Goal: Task Accomplishment & Management: Manage account settings

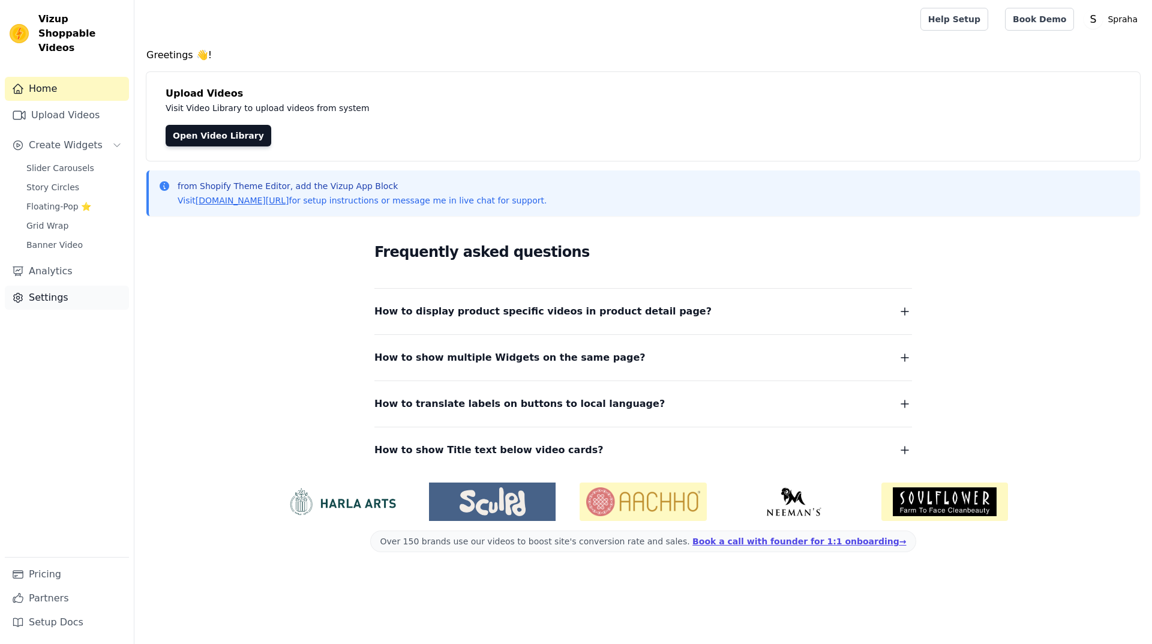
click at [88, 290] on link "Settings" at bounding box center [67, 298] width 124 height 24
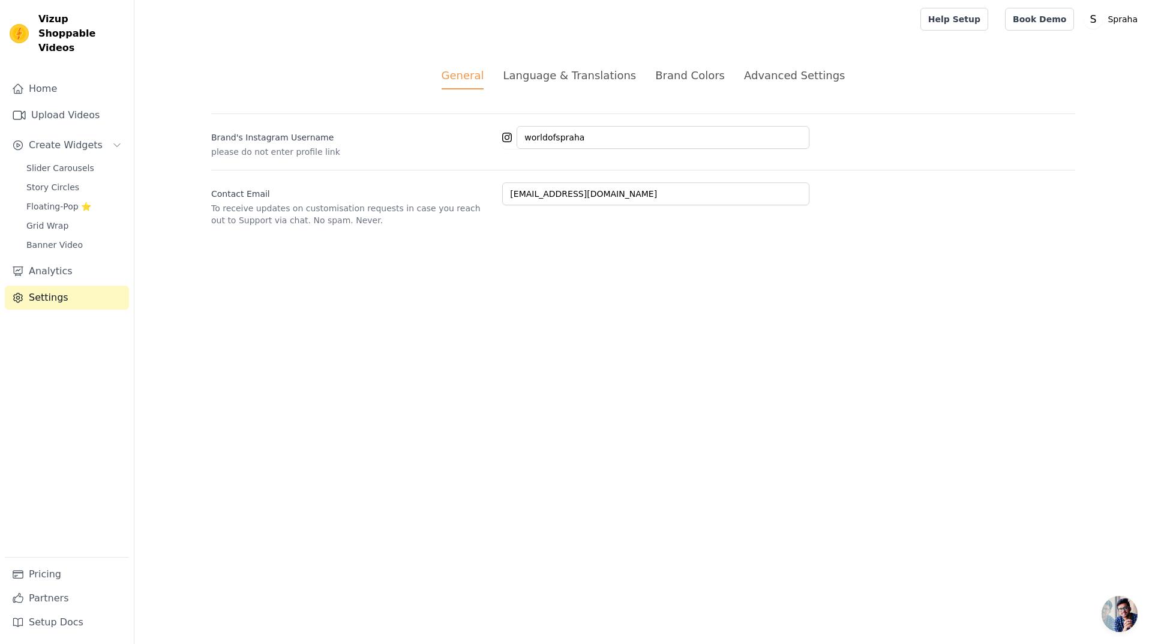
click at [796, 80] on div "Advanced Settings" at bounding box center [794, 75] width 101 height 16
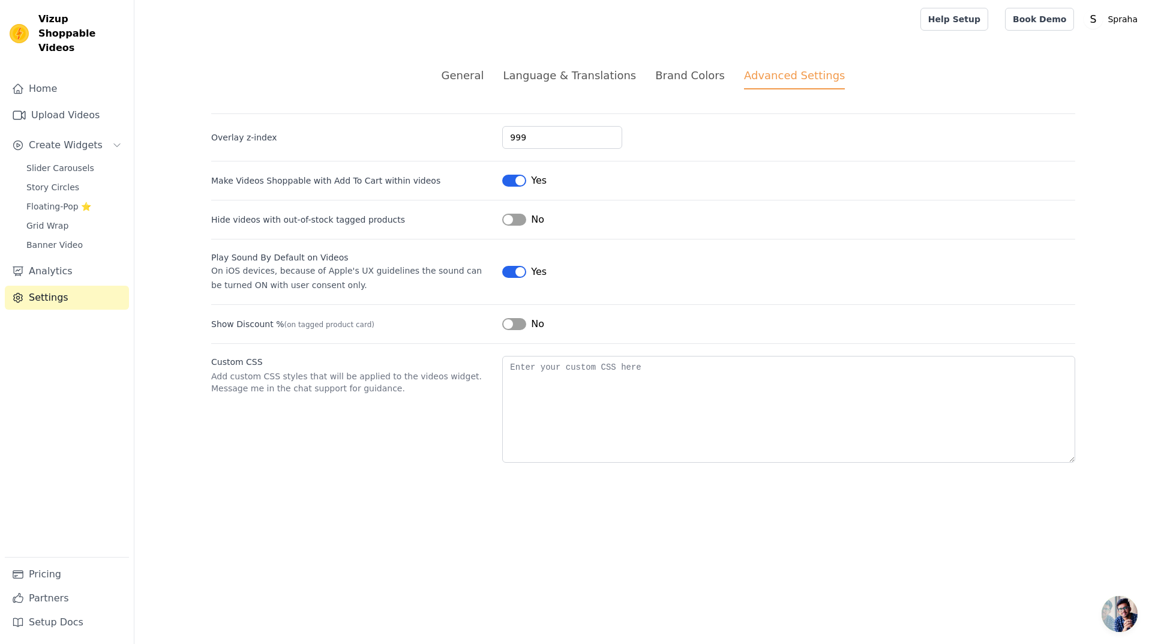
click at [507, 177] on button "Label" at bounding box center [514, 181] width 24 height 12
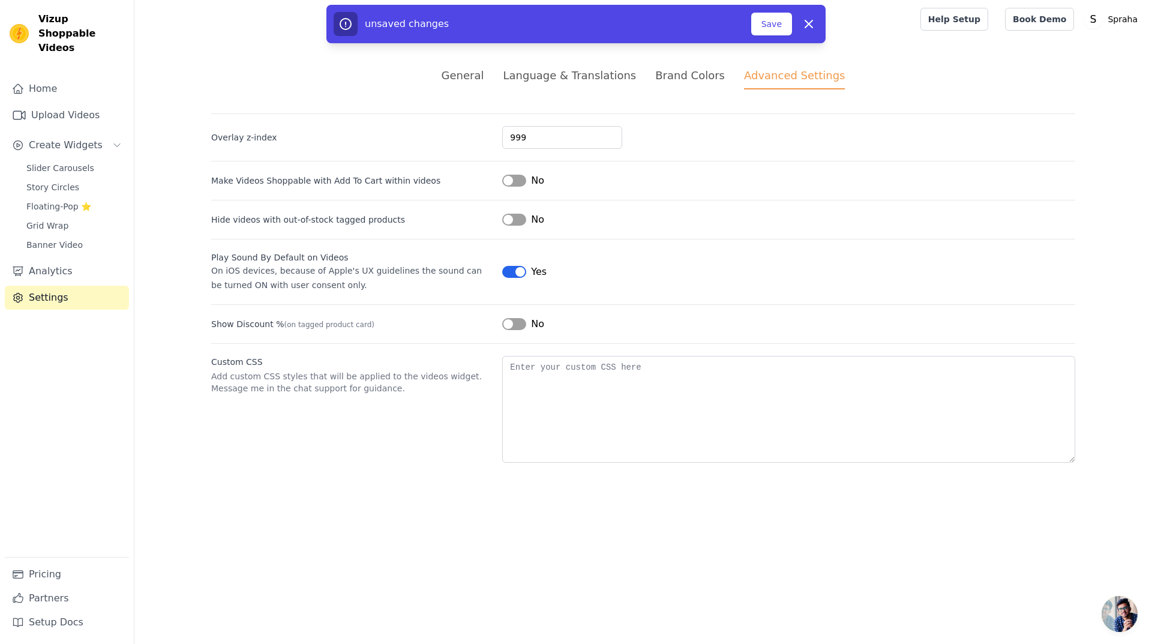
click at [512, 271] on button "Label" at bounding box center [514, 272] width 24 height 12
click at [773, 29] on button "Save" at bounding box center [771, 24] width 41 height 23
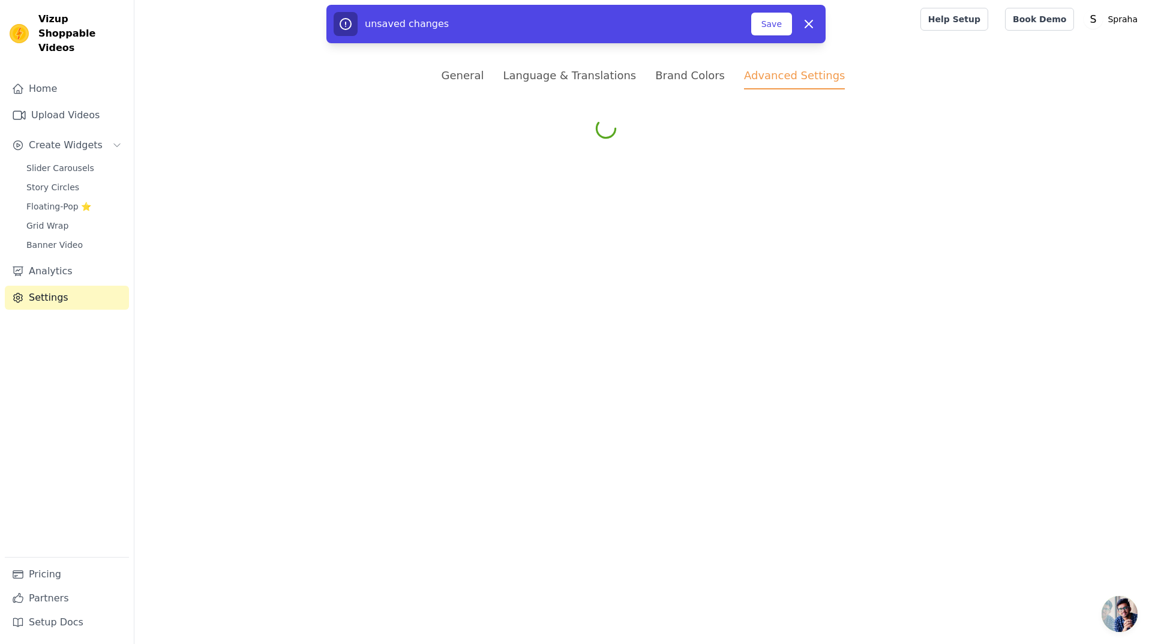
click at [682, 80] on div "Brand Colors" at bounding box center [690, 75] width 70 height 16
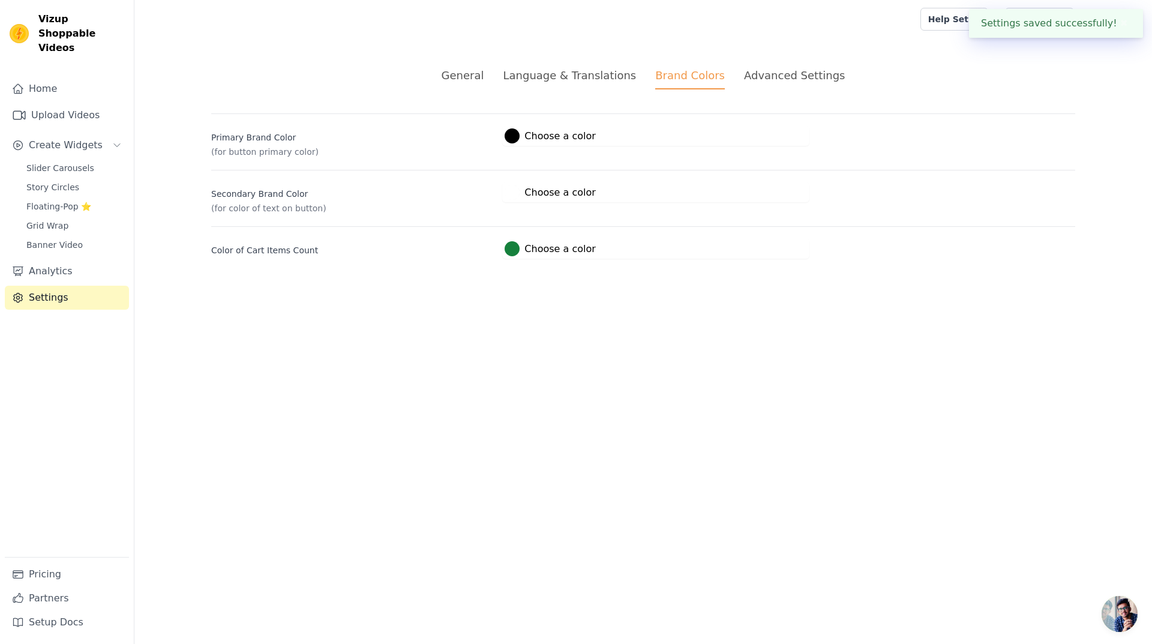
click at [594, 82] on div "Language & Translations" at bounding box center [569, 75] width 133 height 16
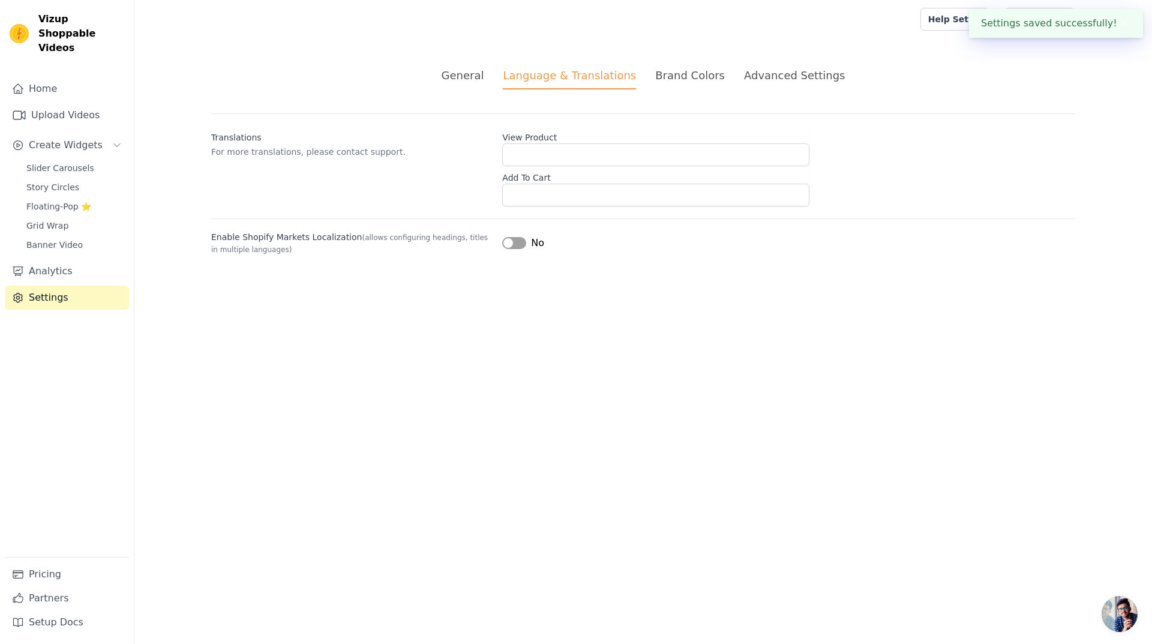
click at [484, 76] on div "General" at bounding box center [463, 75] width 43 height 16
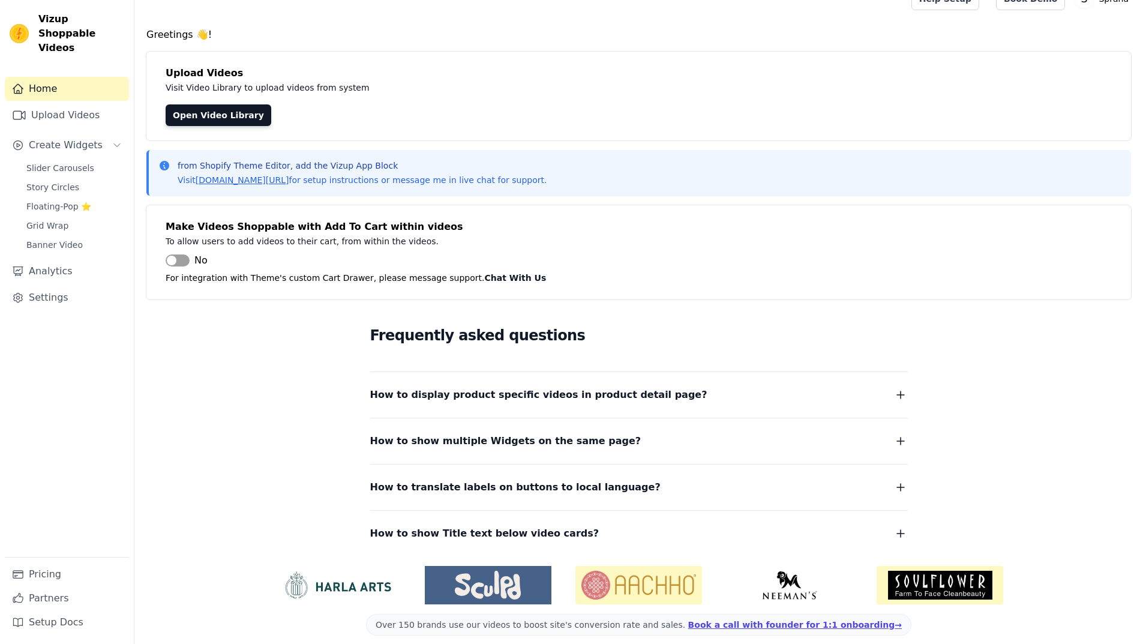
scroll to position [31, 0]
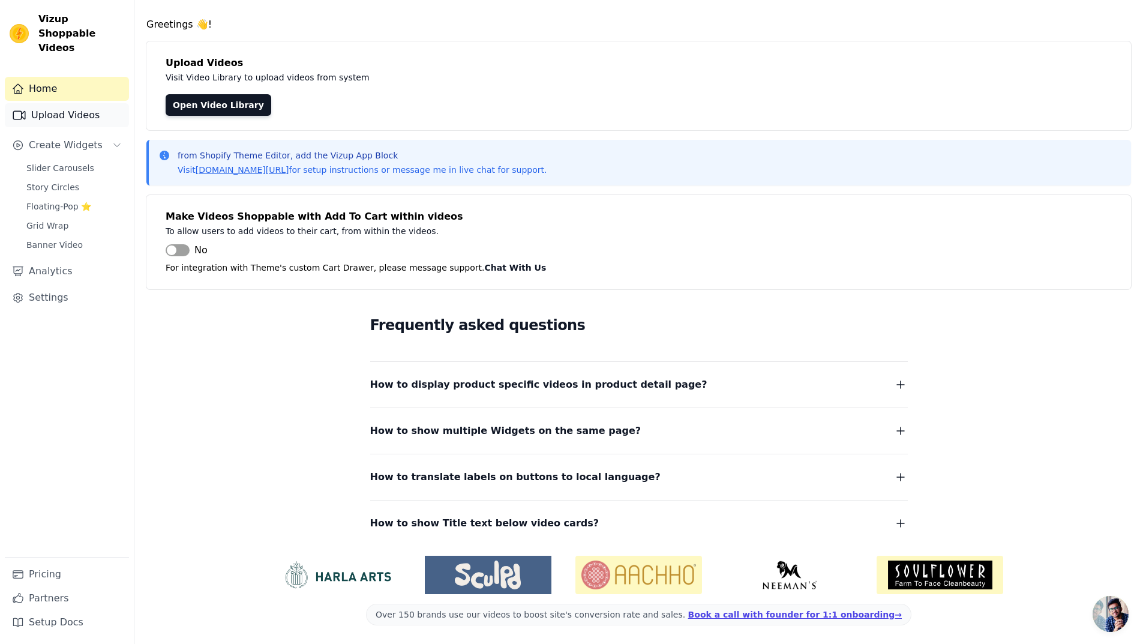
click at [65, 105] on link "Upload Videos" at bounding box center [67, 115] width 124 height 24
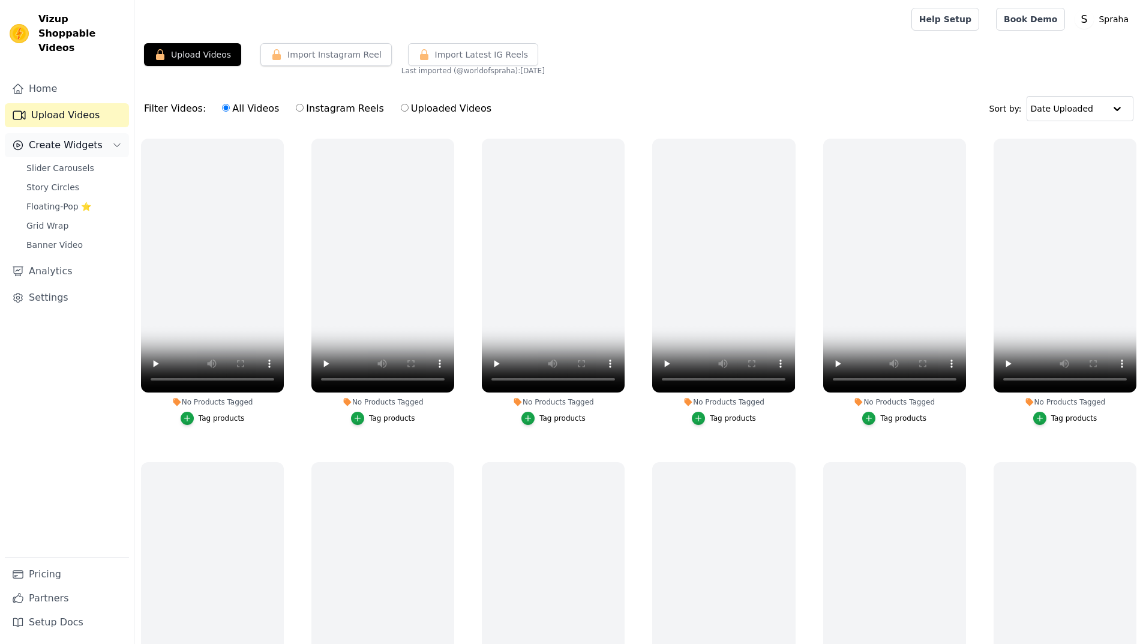
click at [68, 140] on button "Create Widgets" at bounding box center [67, 145] width 124 height 24
click at [68, 138] on span "Create Widgets" at bounding box center [66, 145] width 74 height 14
click at [70, 162] on span "Slider Carousels" at bounding box center [60, 168] width 68 height 12
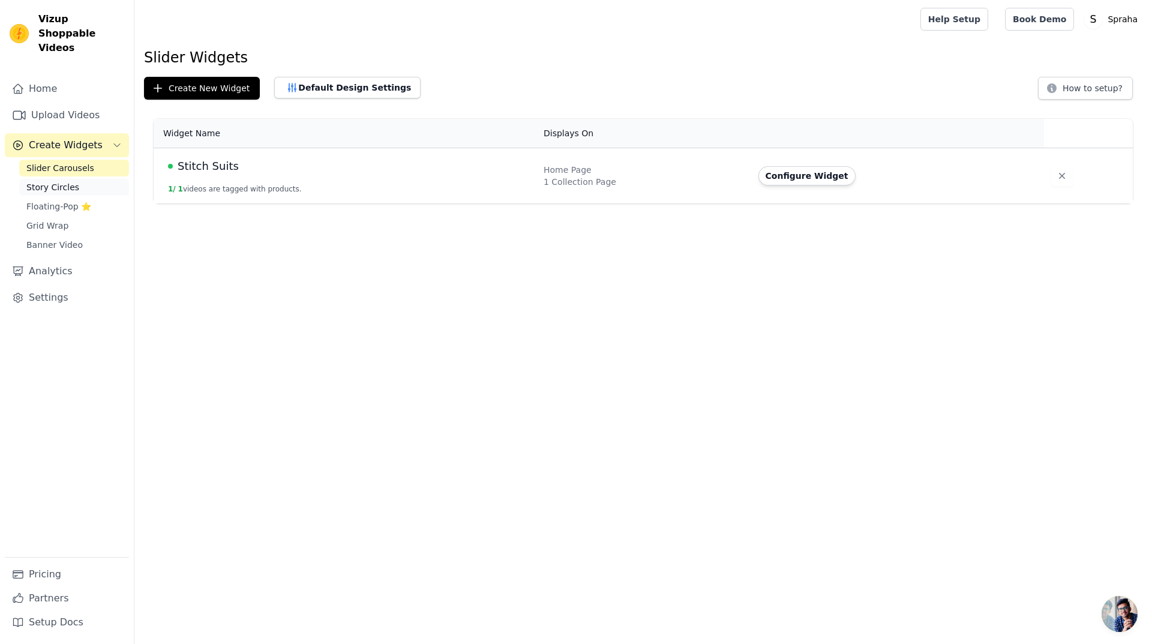
click at [71, 181] on span "Story Circles" at bounding box center [52, 187] width 53 height 12
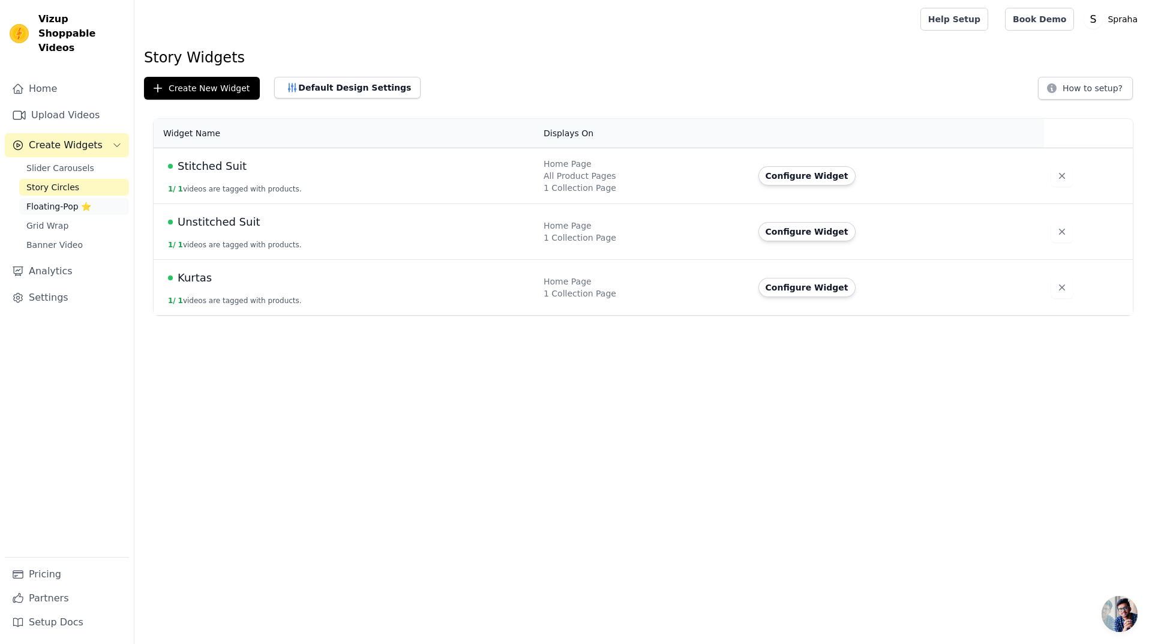
click at [65, 200] on span "Floating-Pop ⭐" at bounding box center [58, 206] width 65 height 12
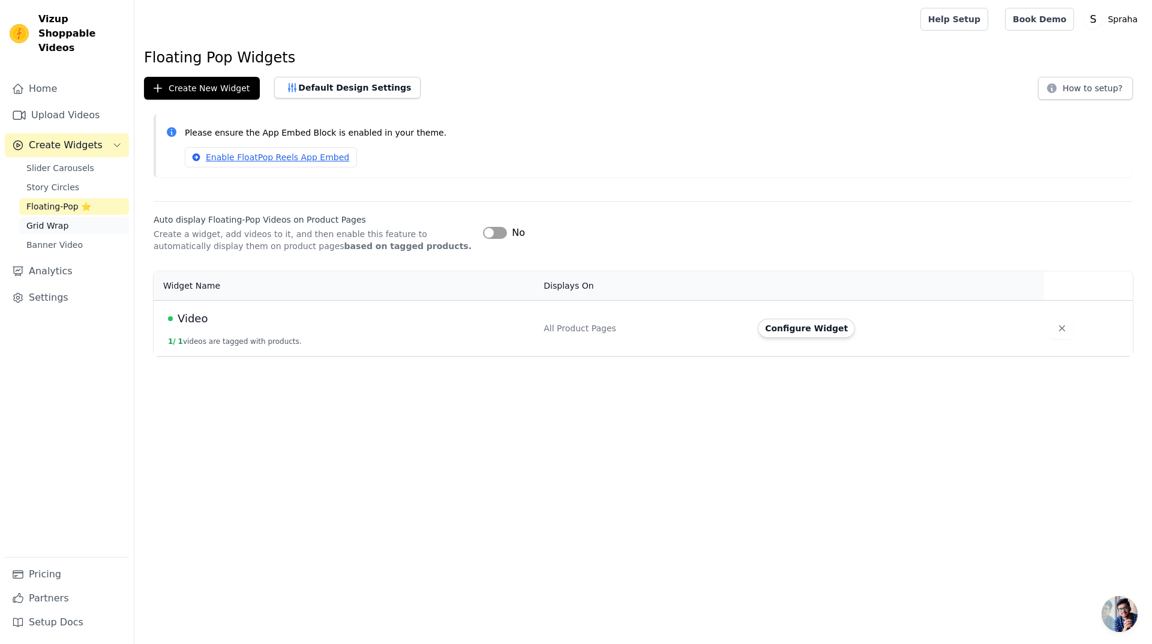
click at [58, 220] on span "Grid Wrap" at bounding box center [47, 226] width 42 height 12
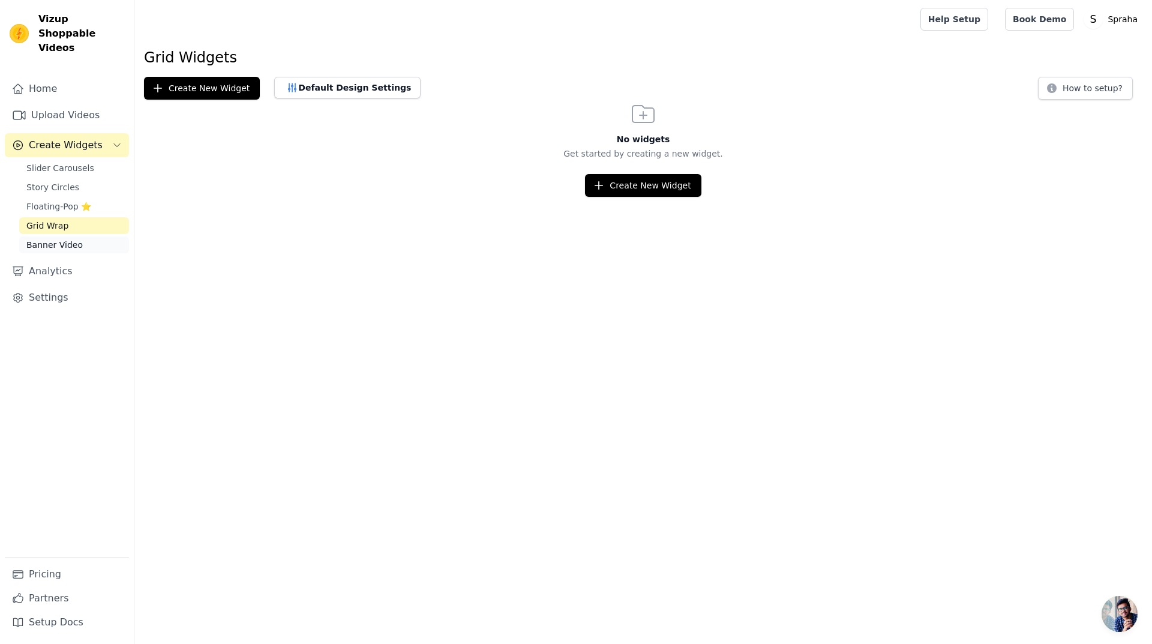
click at [59, 239] on span "Banner Video" at bounding box center [54, 245] width 56 height 12
click at [58, 259] on link "Analytics" at bounding box center [67, 271] width 124 height 24
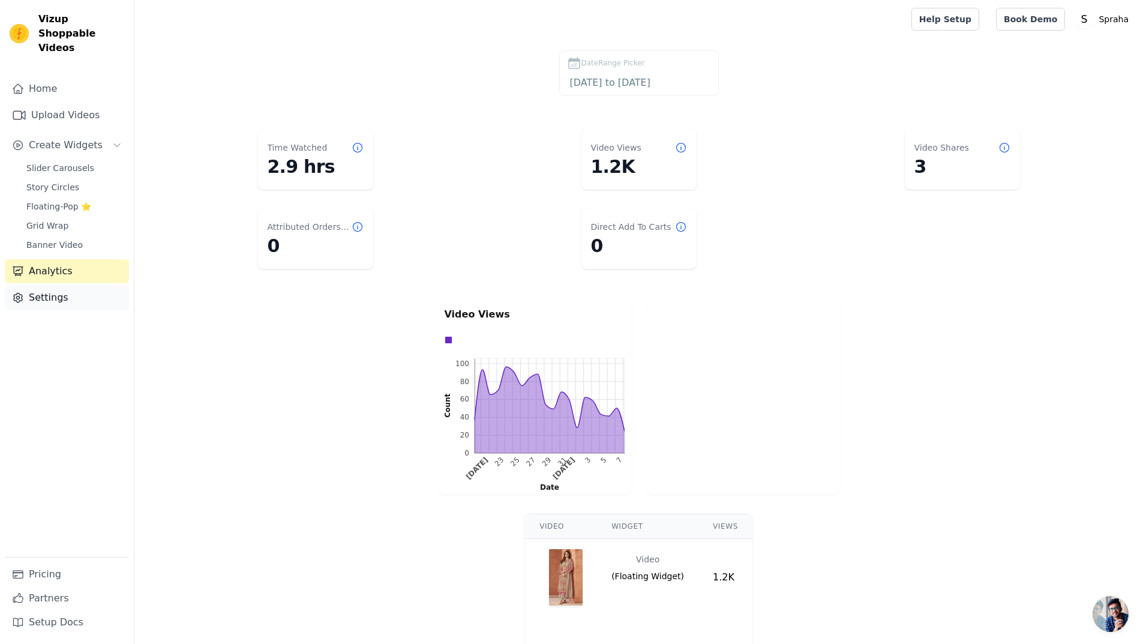
click at [61, 292] on link "Settings" at bounding box center [67, 298] width 124 height 24
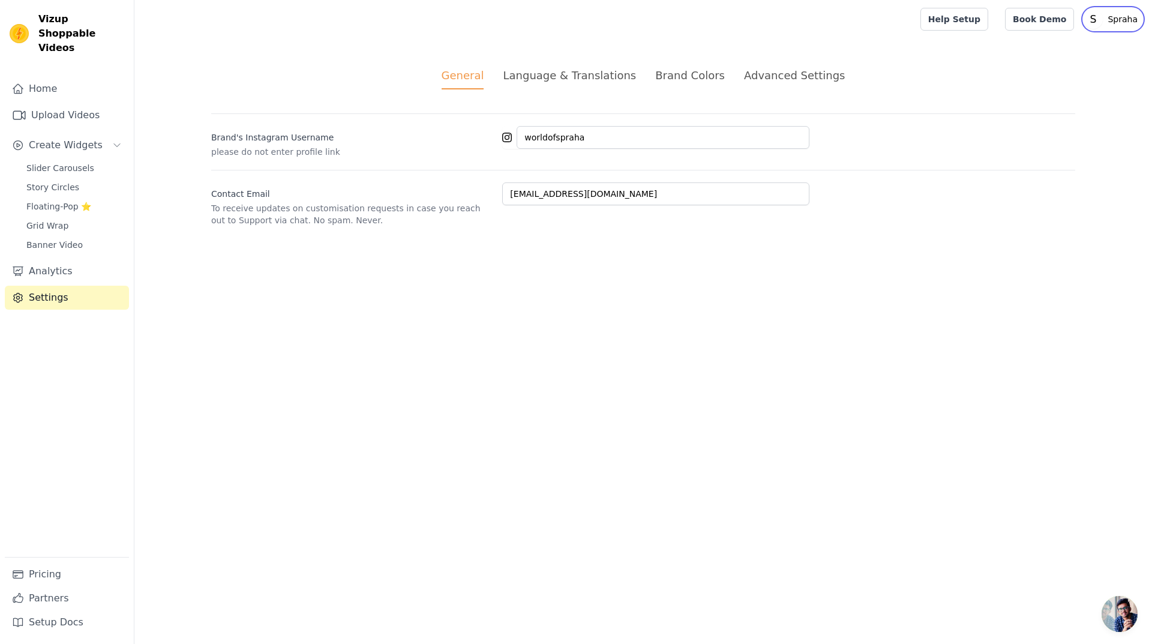
click at [1119, 23] on p "Spraha" at bounding box center [1123, 19] width 40 height 22
click at [1067, 50] on link "Settings" at bounding box center [1084, 50] width 115 height 22
click at [1082, 96] on link "Sign out" at bounding box center [1084, 93] width 115 height 22
